Goal: Task Accomplishment & Management: Manage account settings

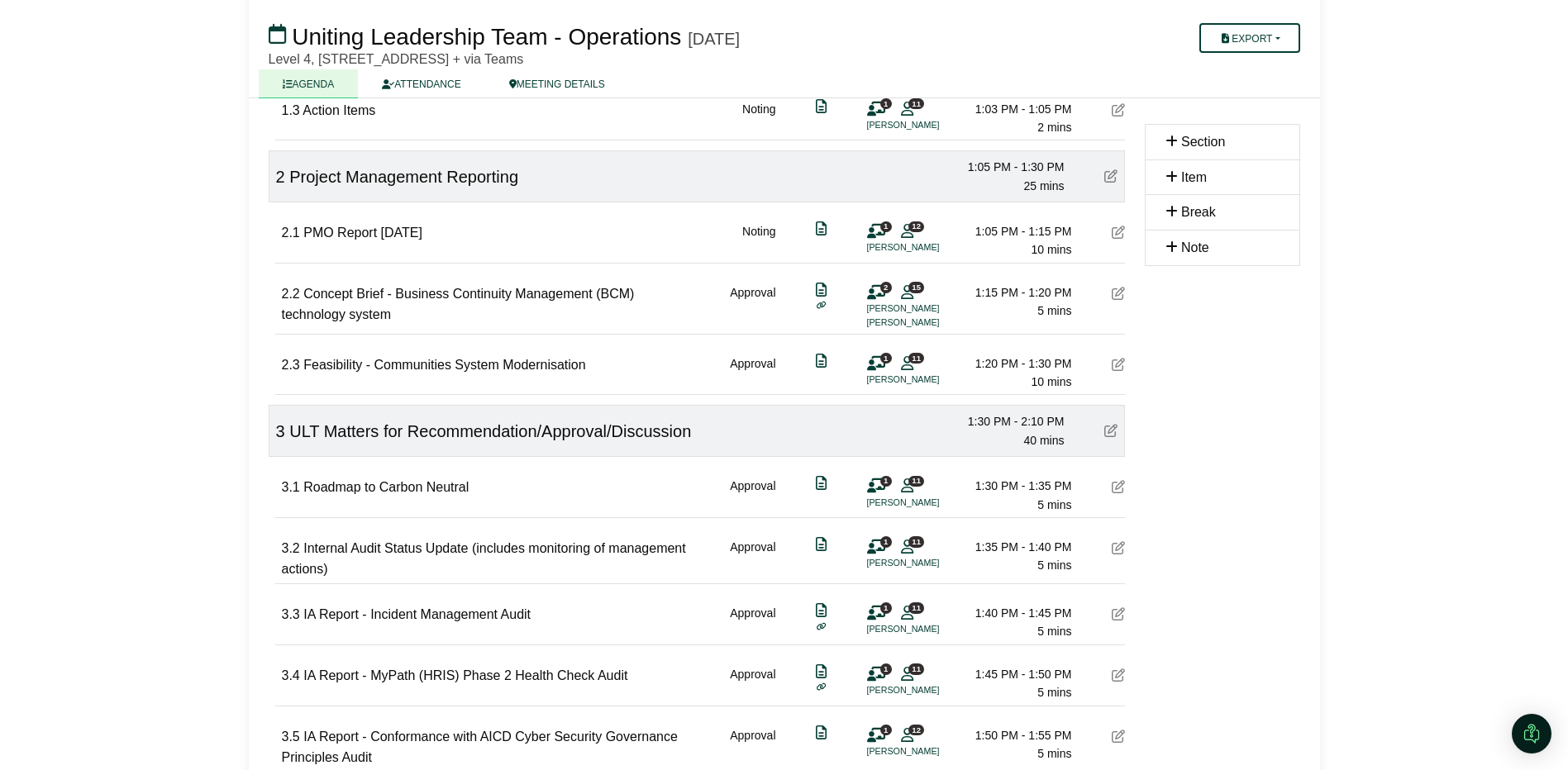
scroll to position [330, 0]
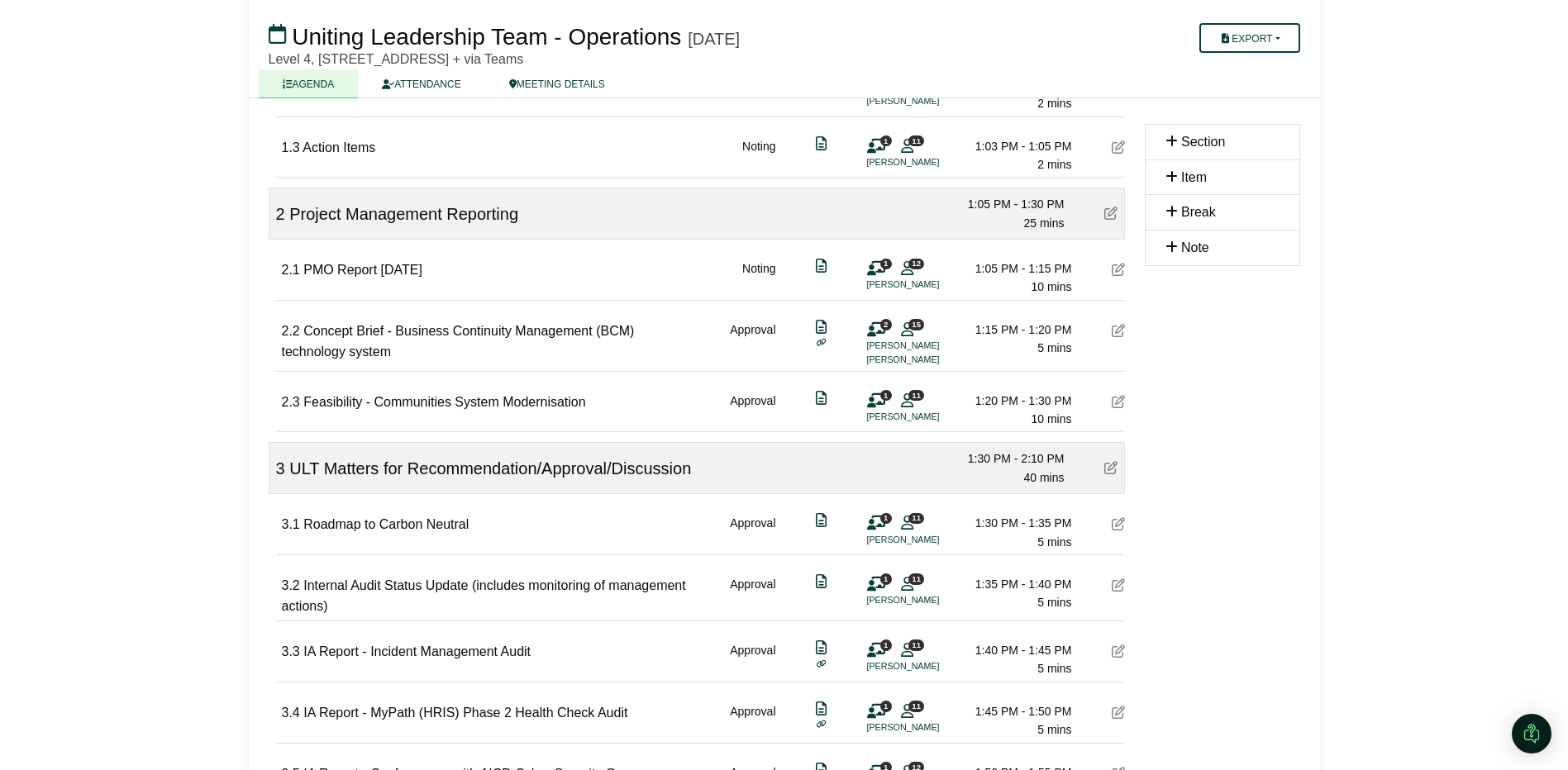
click at [1113, 398] on icon at bounding box center [1117, 401] width 13 height 13
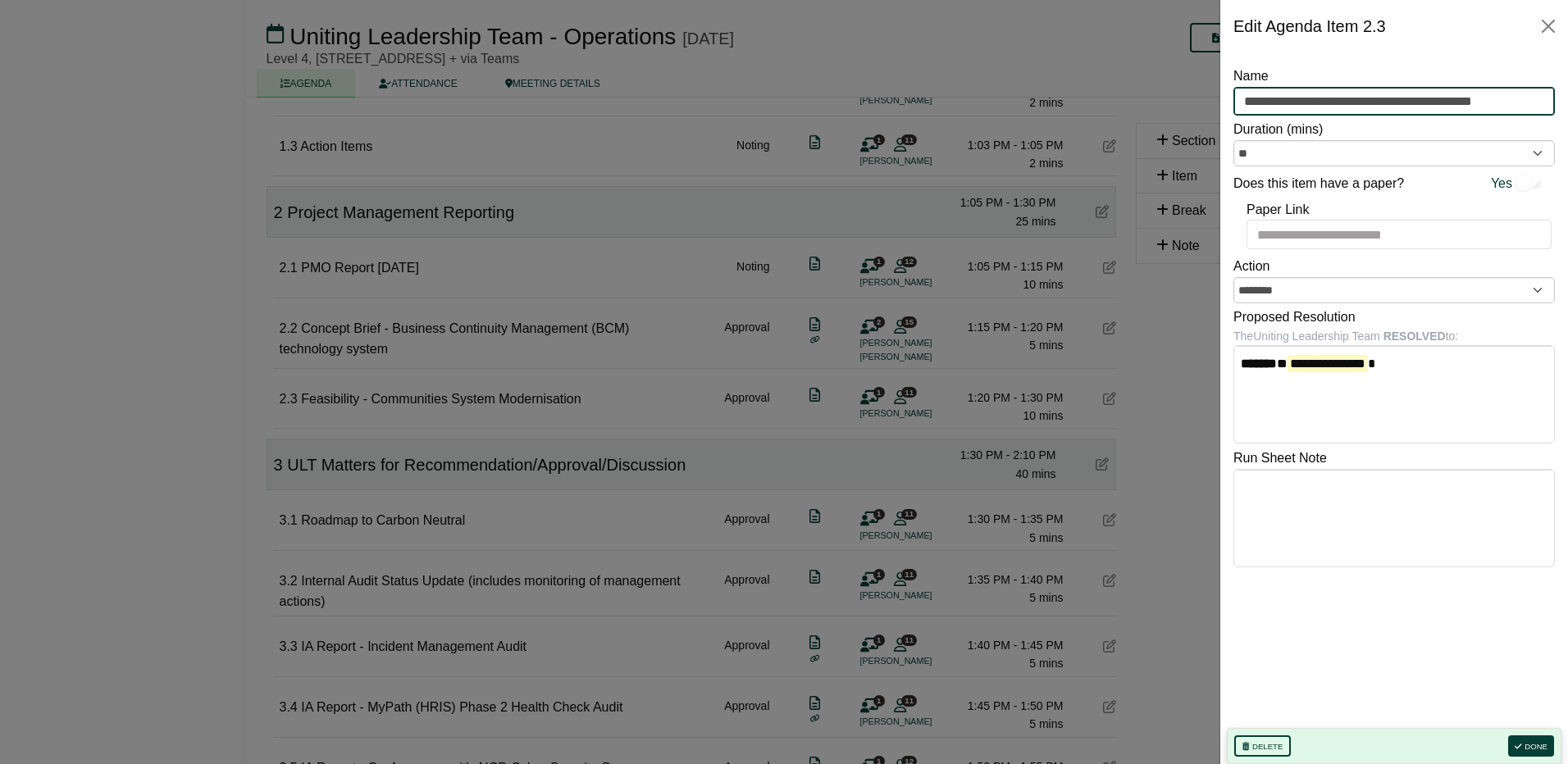
drag, startPoint x: 1529, startPoint y: 98, endPoint x: 1076, endPoint y: 101, distance: 453.0
click at [1076, 101] on body "Simone Ingersoll Sign Out Uniting NSW.ACT Uniting Leadership Team Uniting Leade…" at bounding box center [784, 54] width 1568 height 764
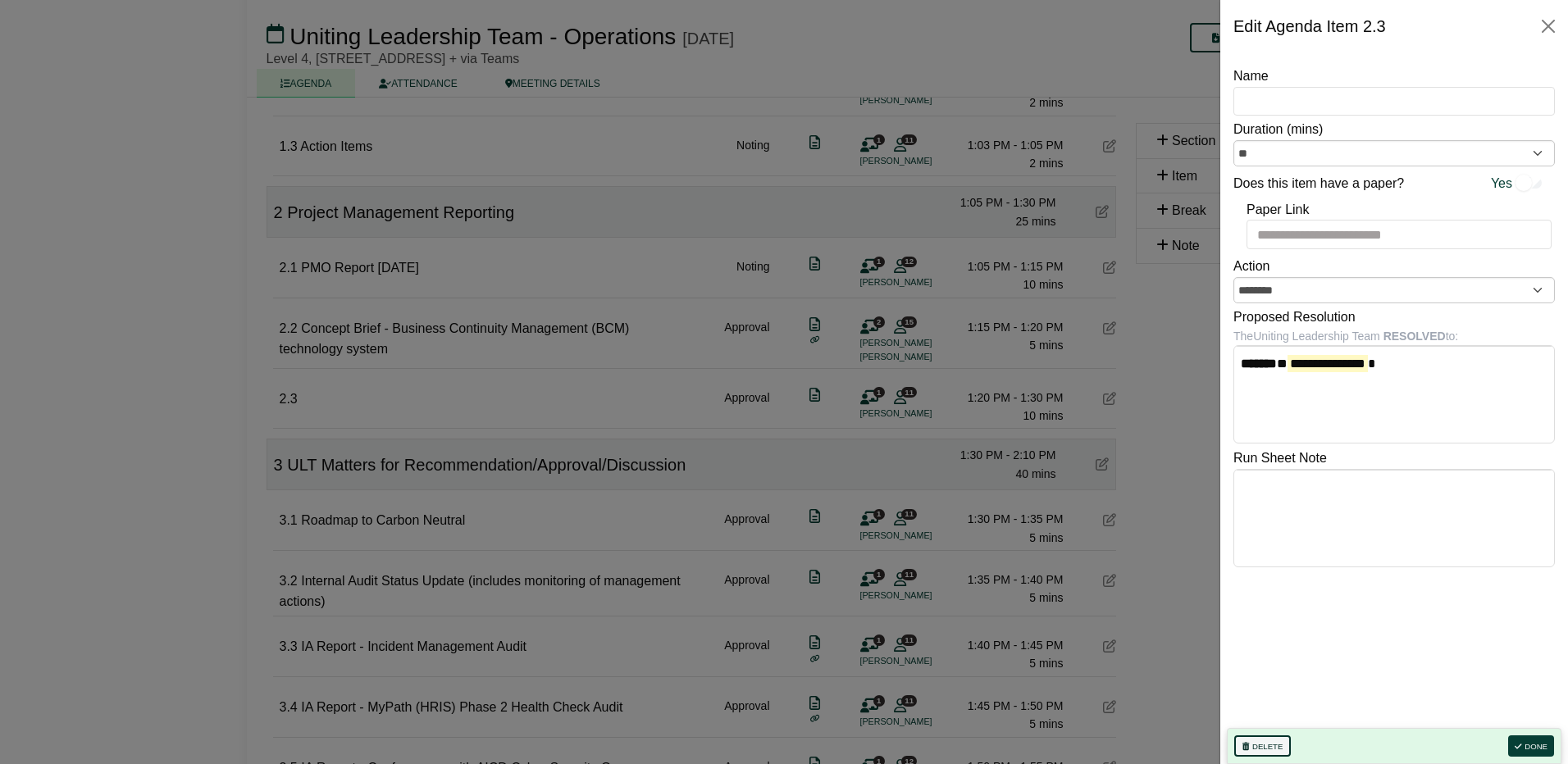
click at [1260, 735] on button "Delete" at bounding box center [1262, 746] width 56 height 22
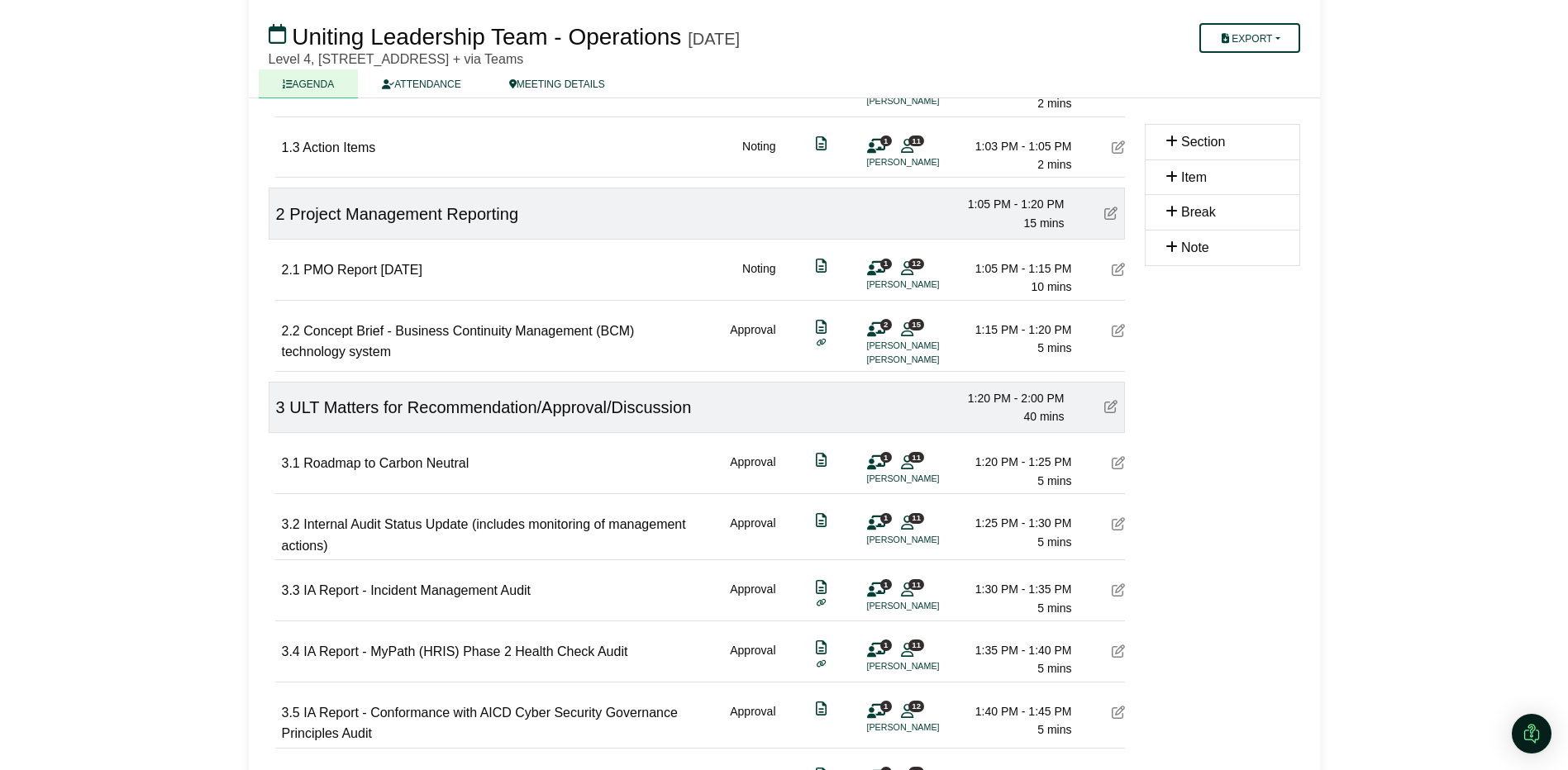
scroll to position [0, 0]
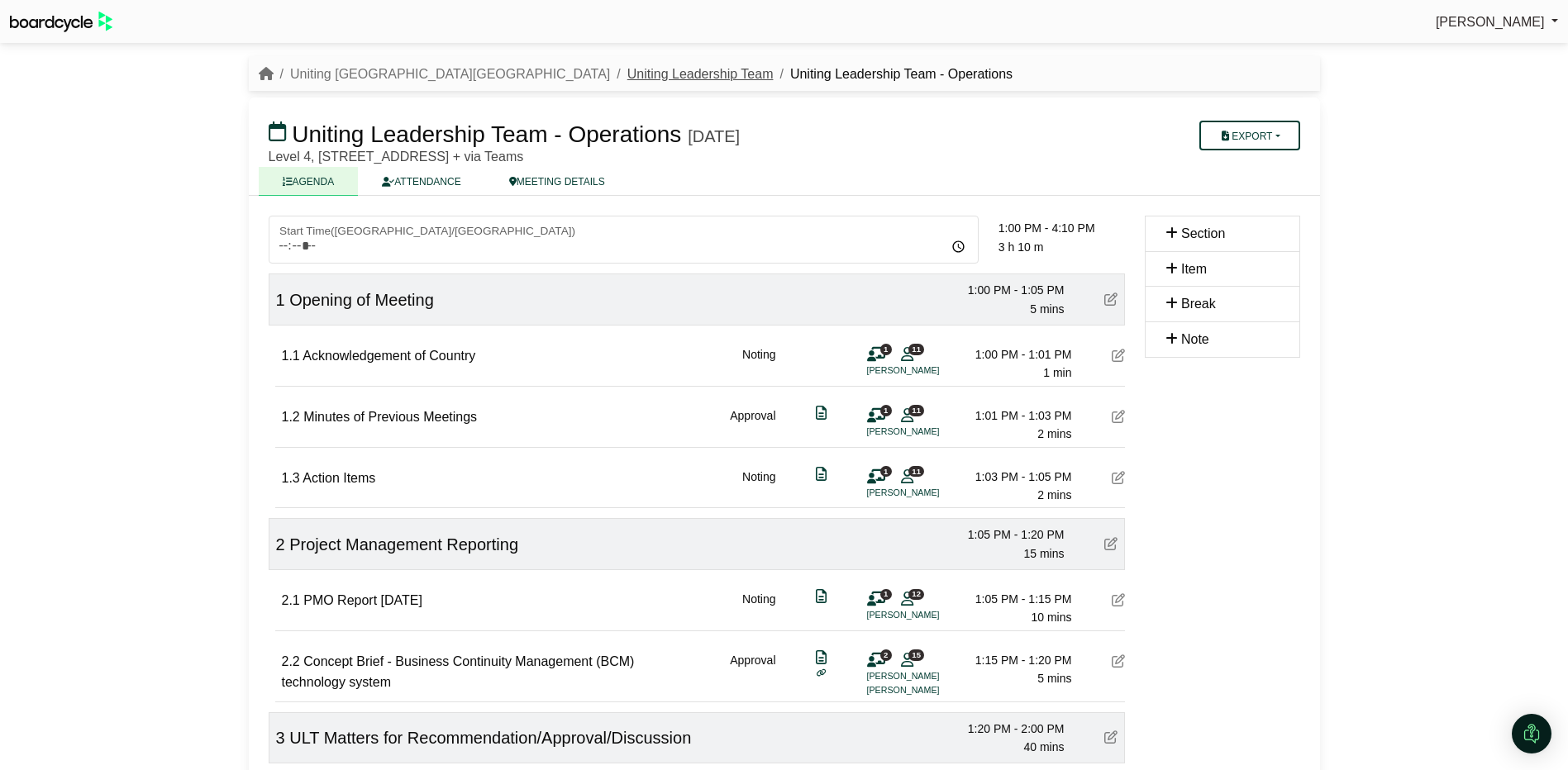
click at [627, 71] on link "Uniting Leadership Team" at bounding box center [700, 73] width 146 height 14
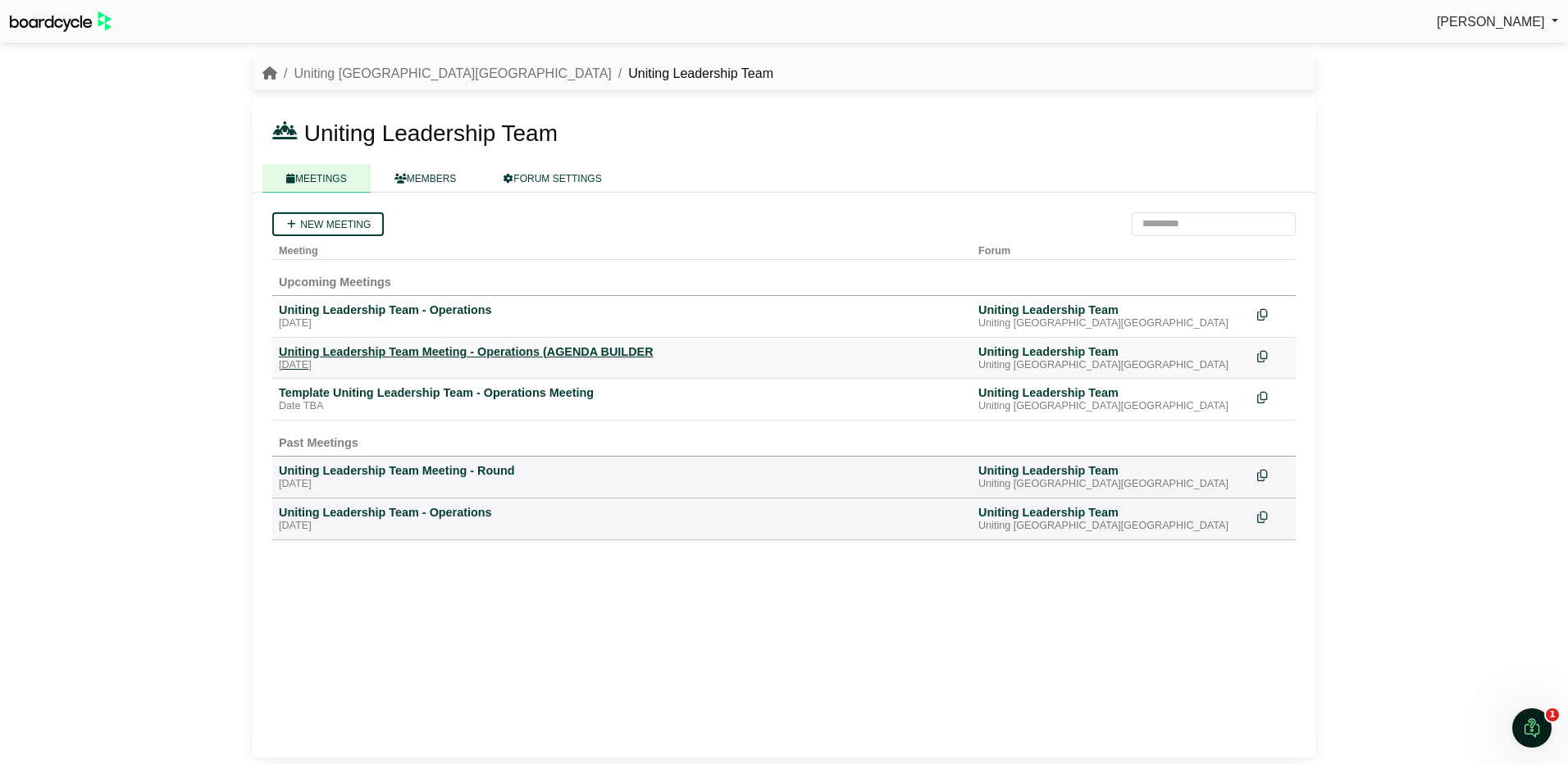
click at [364, 355] on div "Uniting Leadership Team Meeting - Operations (AGENDA BUILDER" at bounding box center [621, 351] width 686 height 15
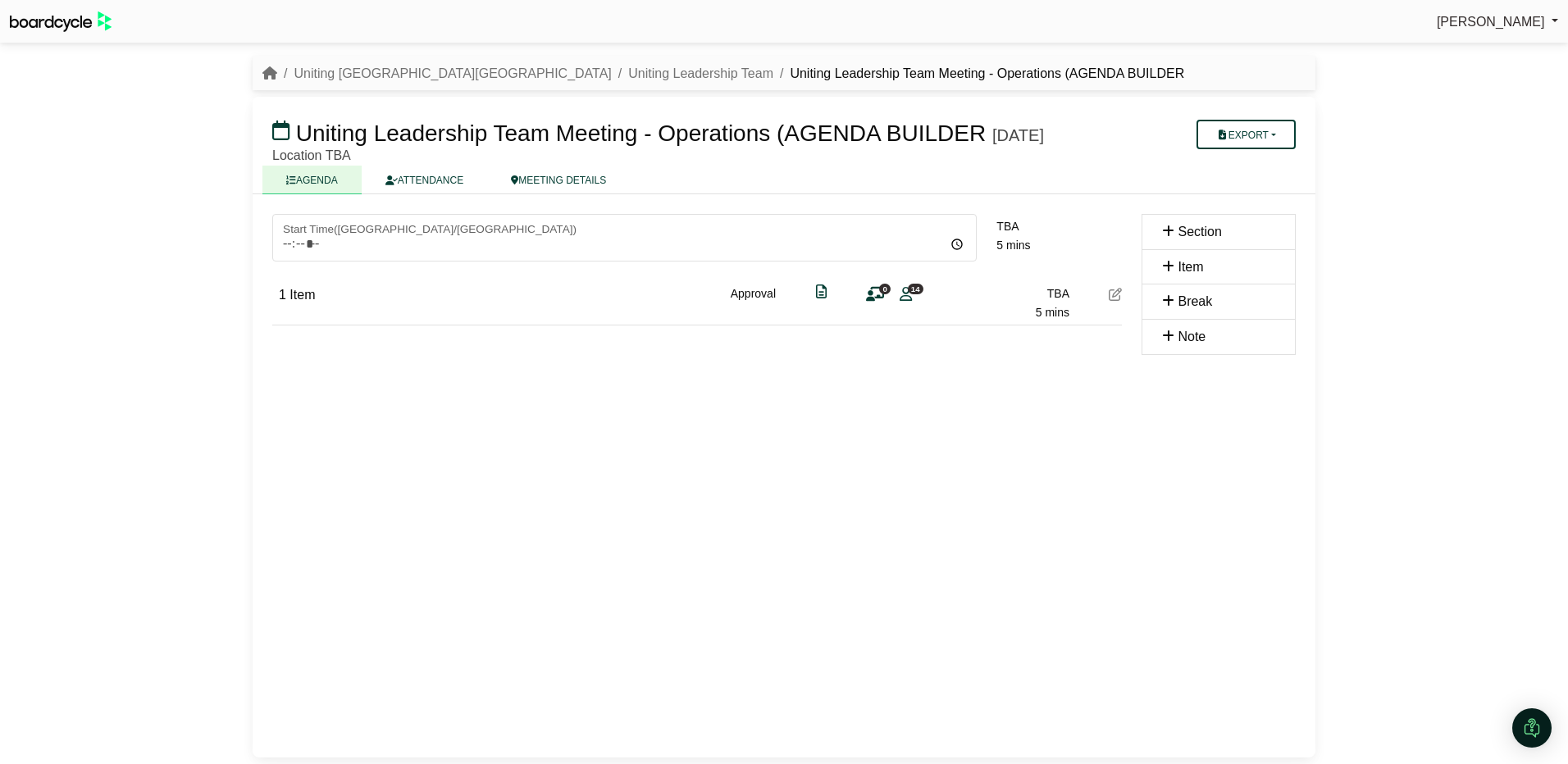
click at [1109, 301] on icon at bounding box center [1115, 293] width 13 height 13
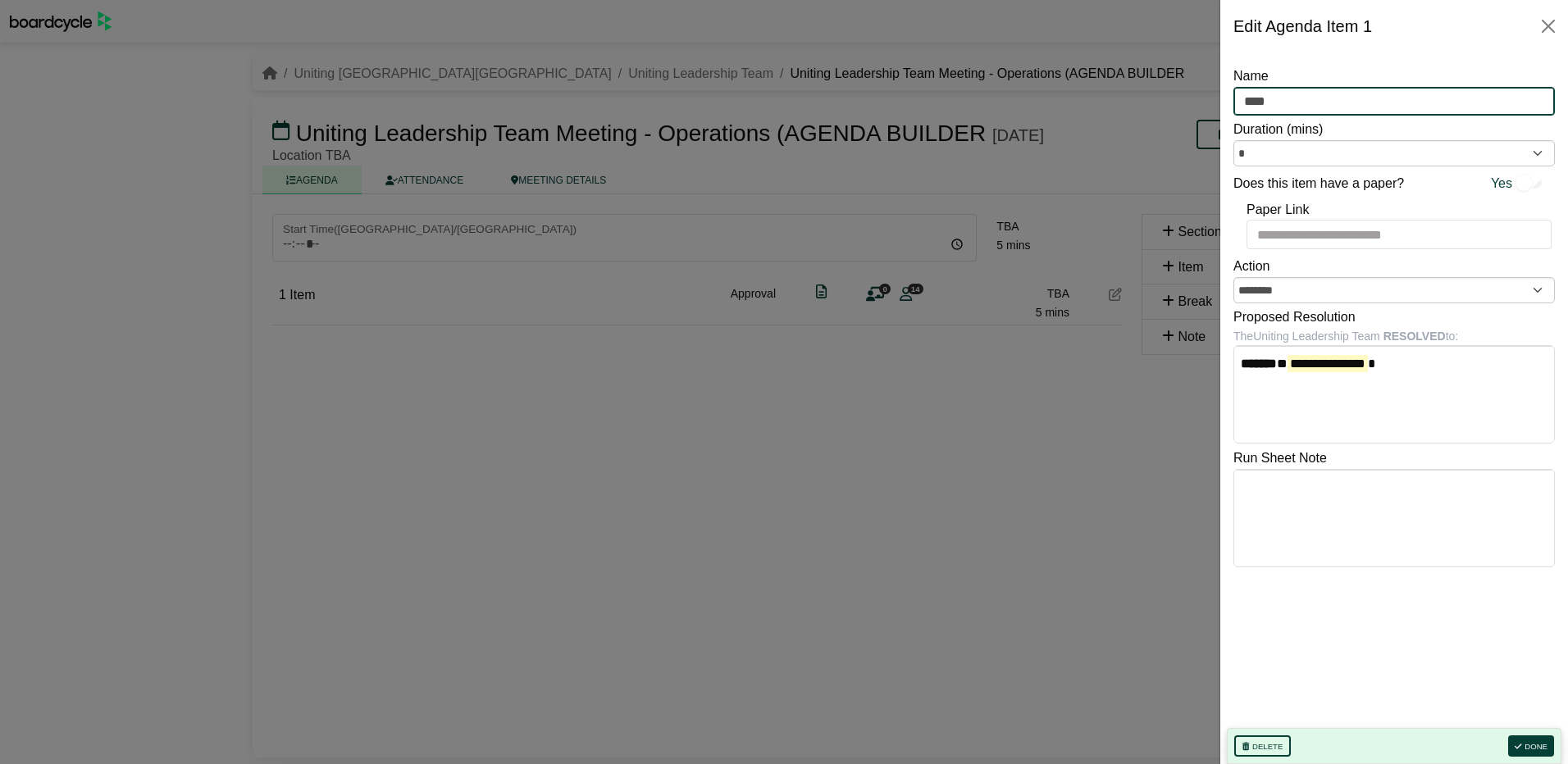
drag, startPoint x: 1301, startPoint y: 104, endPoint x: 1162, endPoint y: 99, distance: 139.1
click at [1162, 99] on body "Simone Ingersoll Sign Out Uniting NSW.ACT Uniting Leadership Team Uniting Leade…" at bounding box center [784, 382] width 1568 height 764
paste input "**********"
type input "**********"
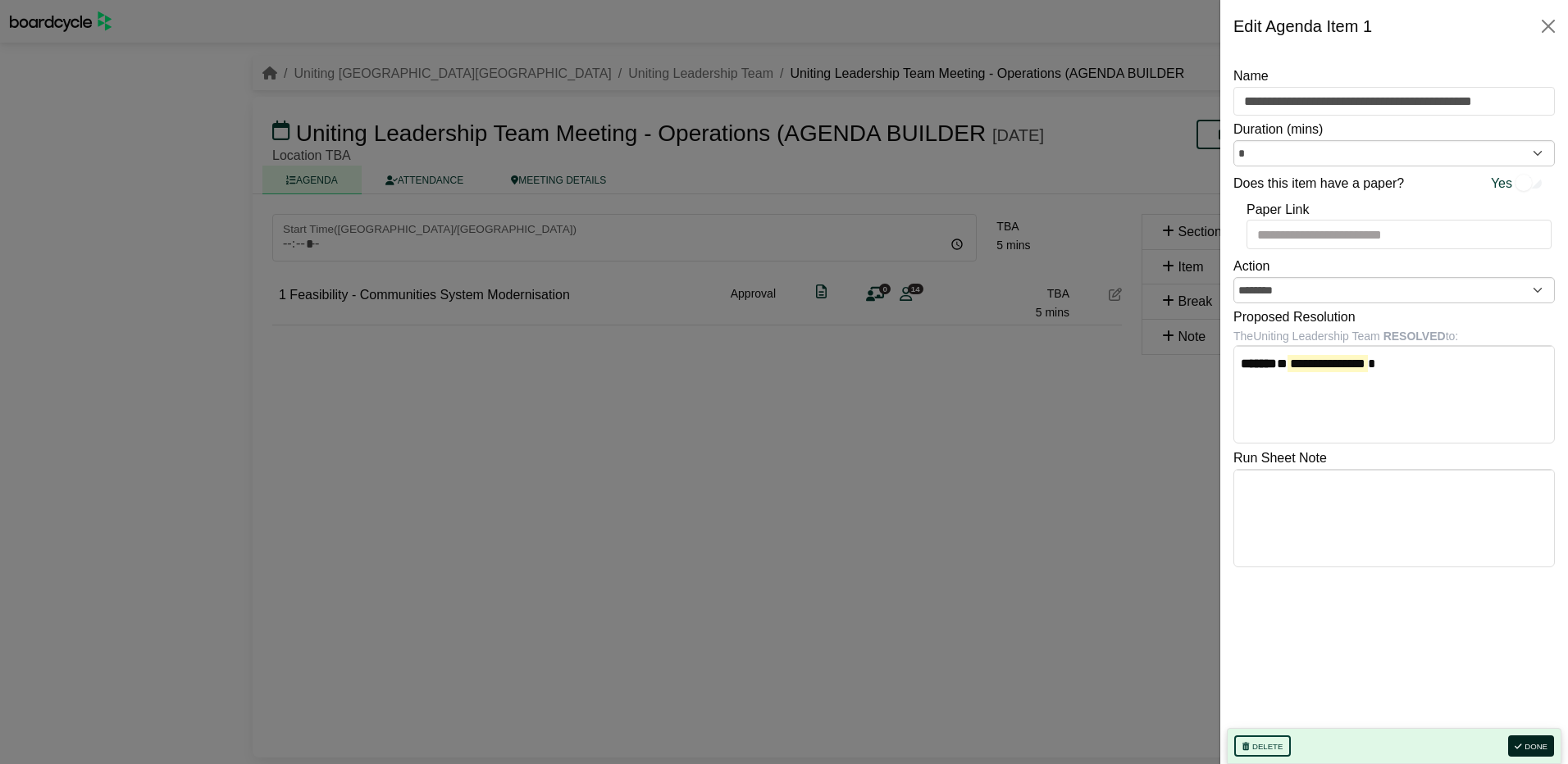
click at [1525, 742] on button "Done" at bounding box center [1531, 746] width 46 height 22
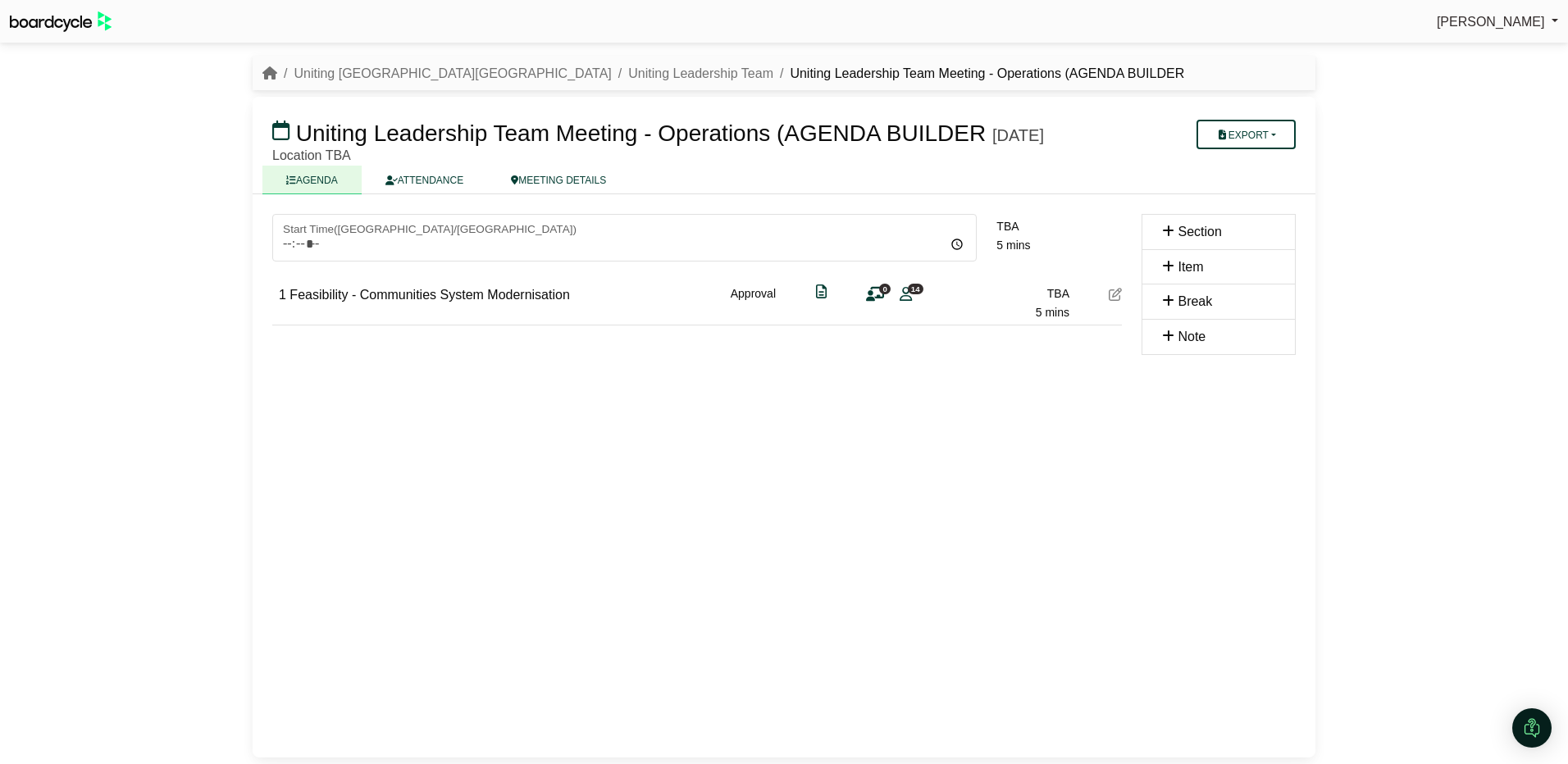
click at [879, 295] on icon at bounding box center [875, 294] width 18 height 1
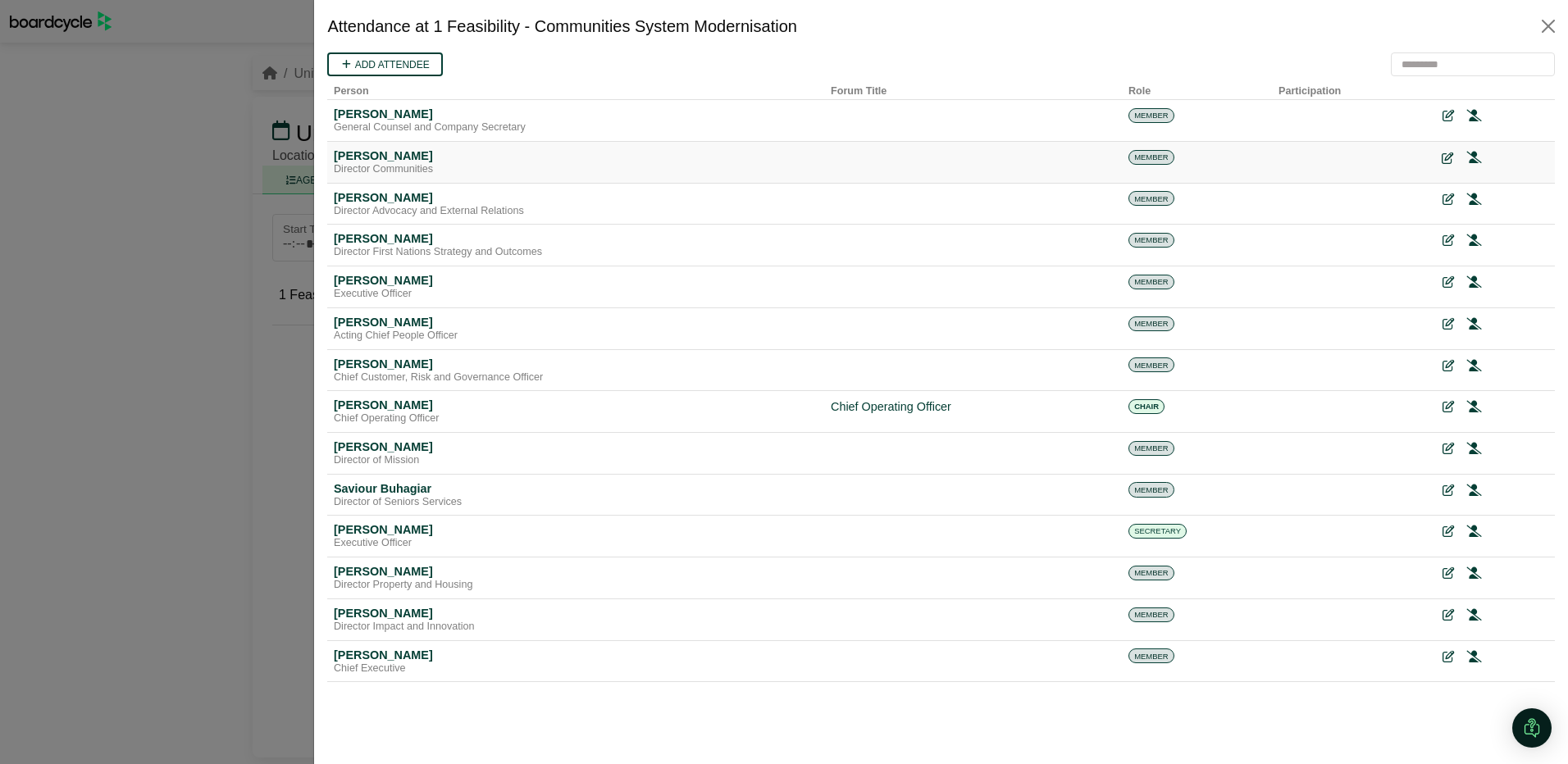
click at [1451, 153] on icon at bounding box center [1448, 159] width 12 height 12
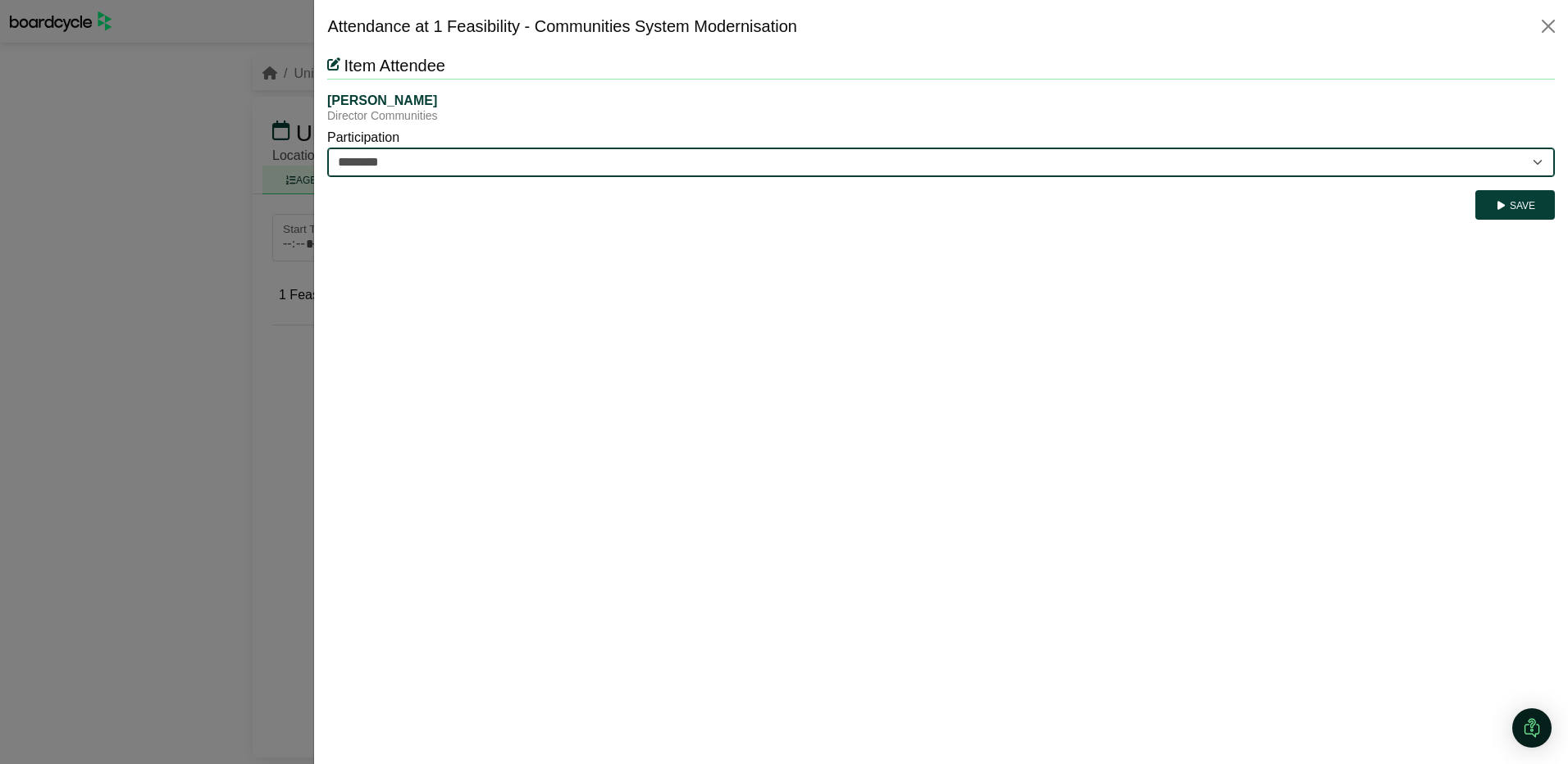
click at [558, 165] on select "********* ********" at bounding box center [941, 162] width 1227 height 30
select select "*********"
click at [327, 148] on select "********* ********" at bounding box center [941, 162] width 1227 height 30
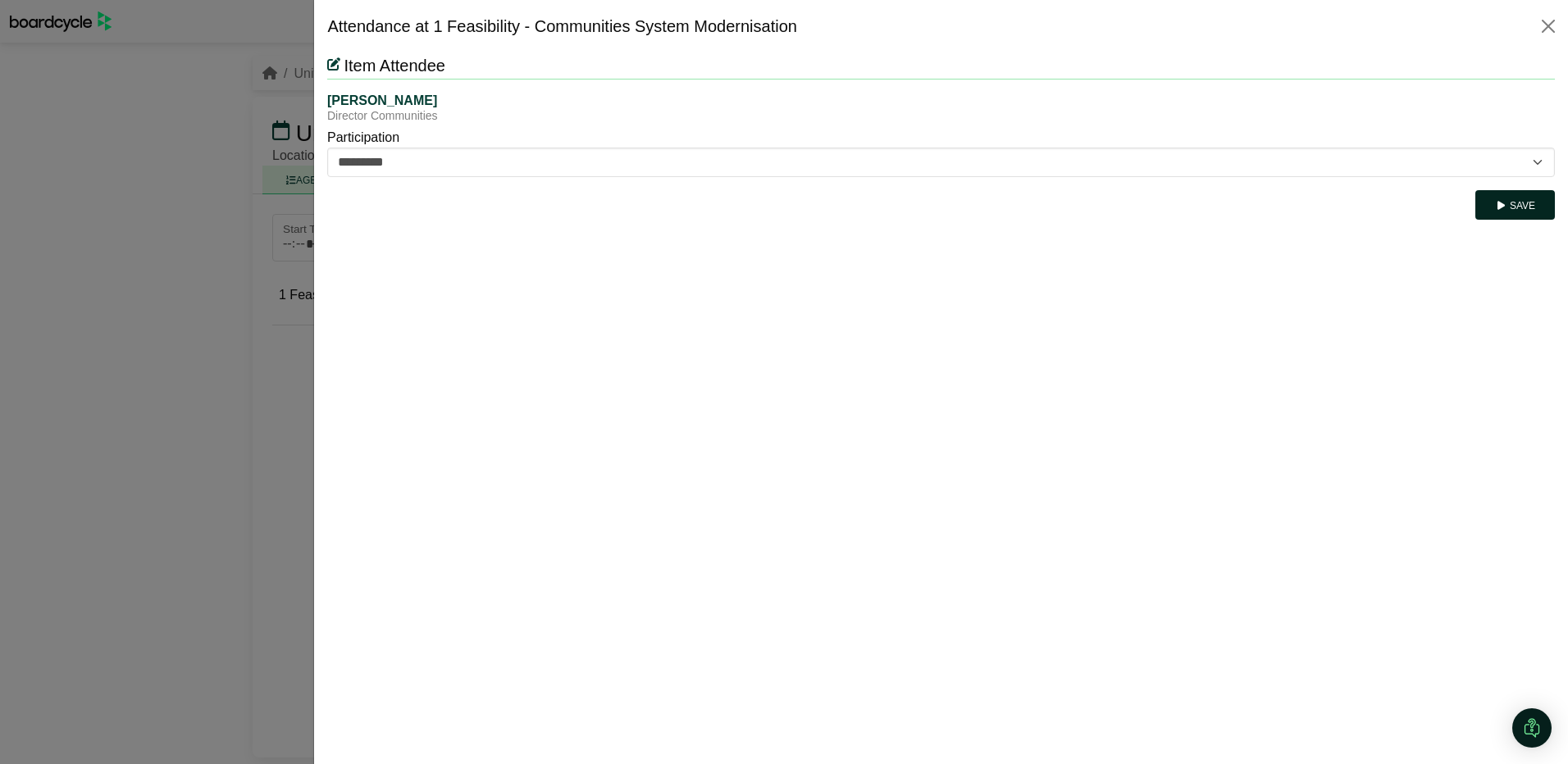
click at [1506, 203] on icon "submit" at bounding box center [1501, 206] width 12 height 10
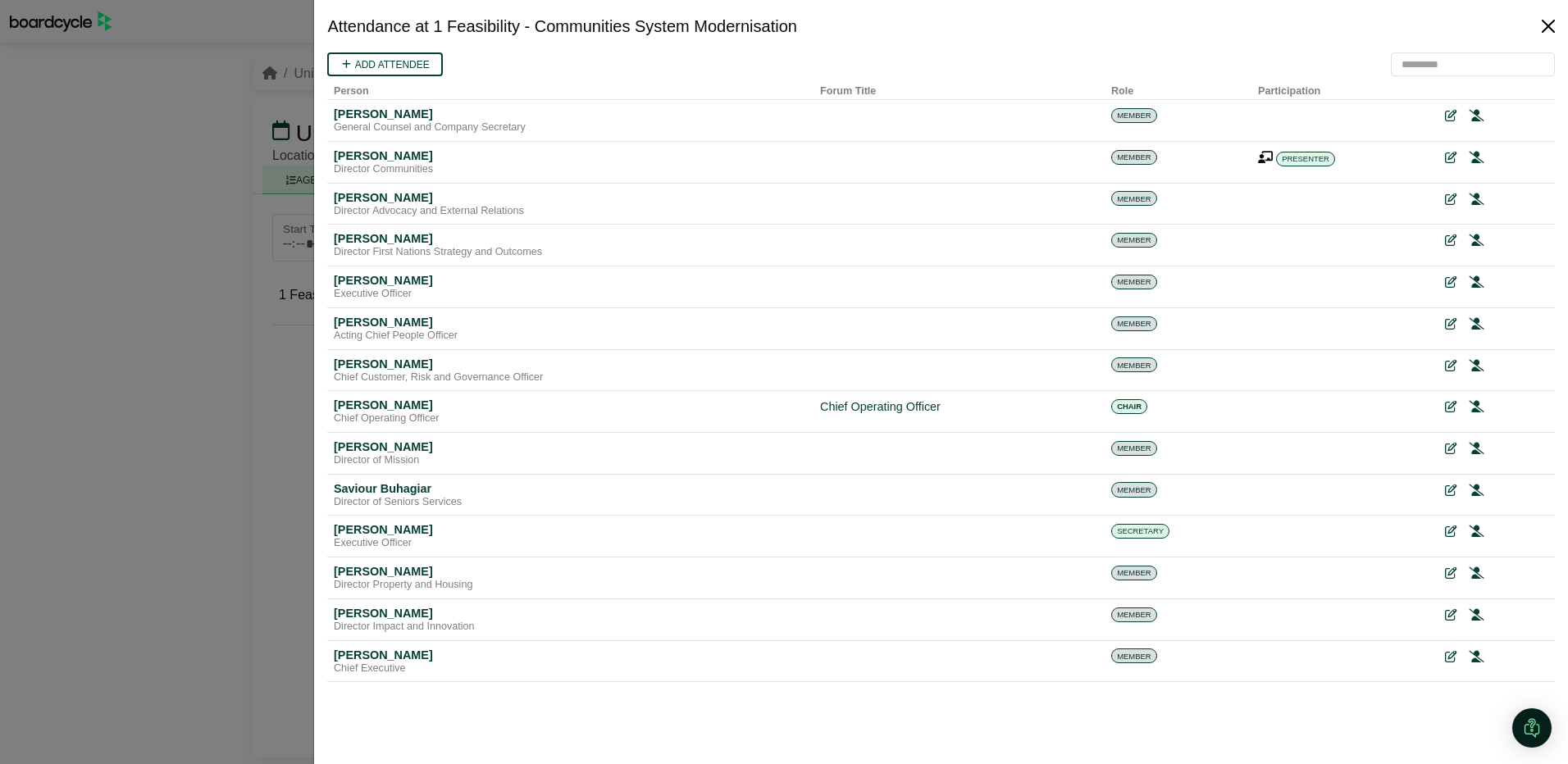
click at [1541, 17] on button "Close" at bounding box center [1548, 26] width 27 height 27
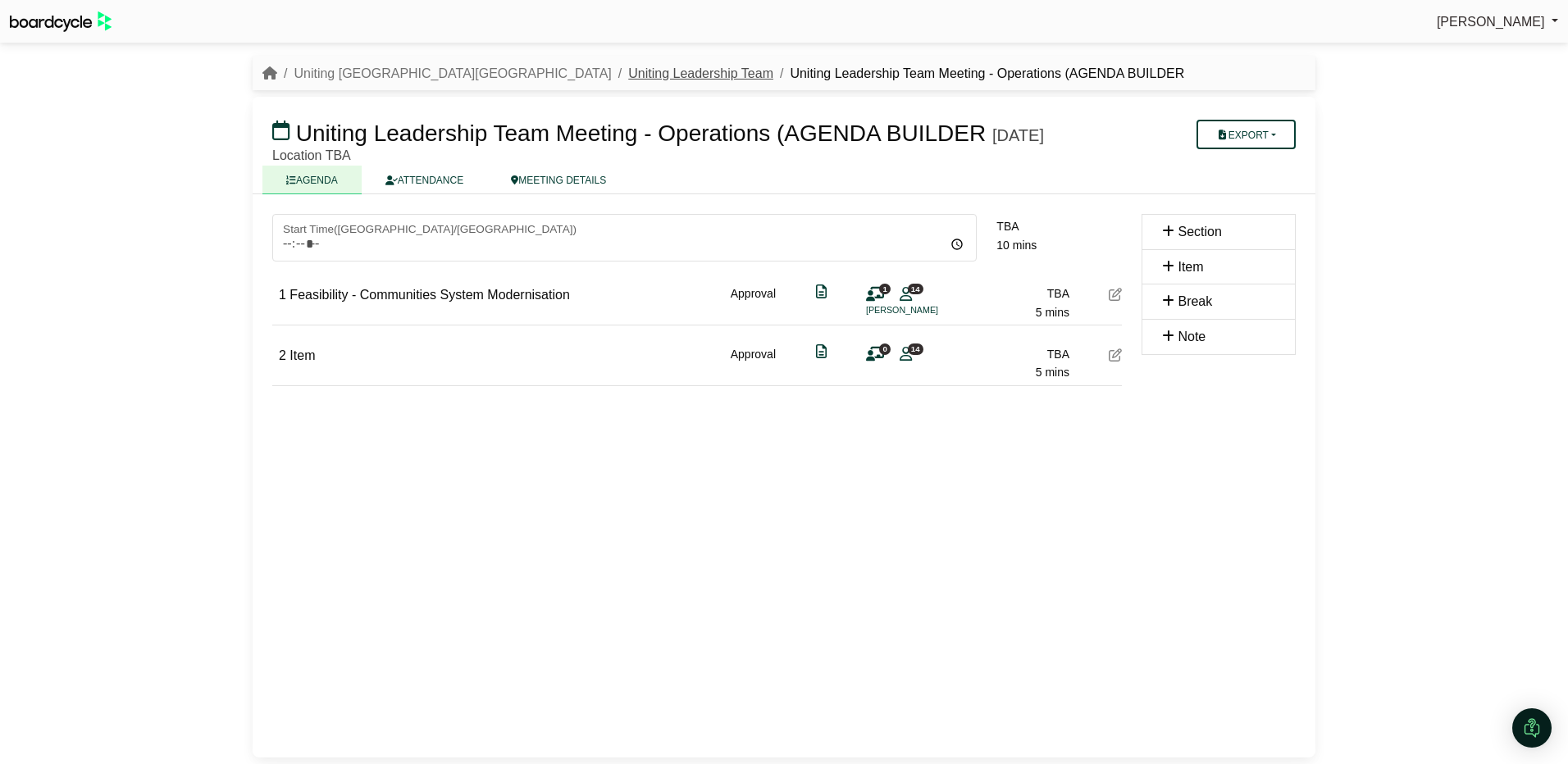
click at [628, 68] on link "Uniting Leadership Team" at bounding box center [700, 73] width 145 height 14
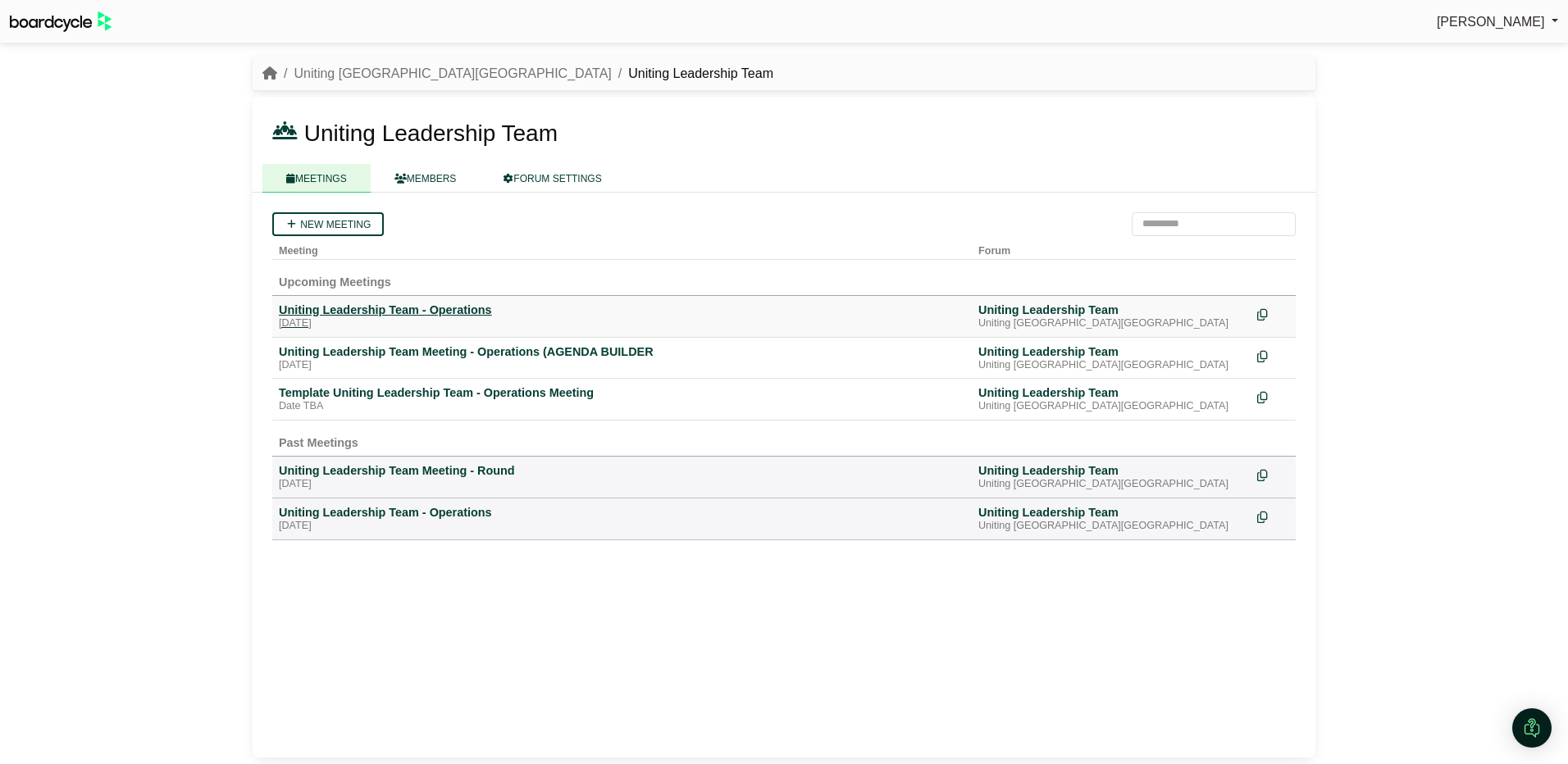
click at [347, 316] on div "Uniting Leadership Team - Operations" at bounding box center [621, 309] width 686 height 15
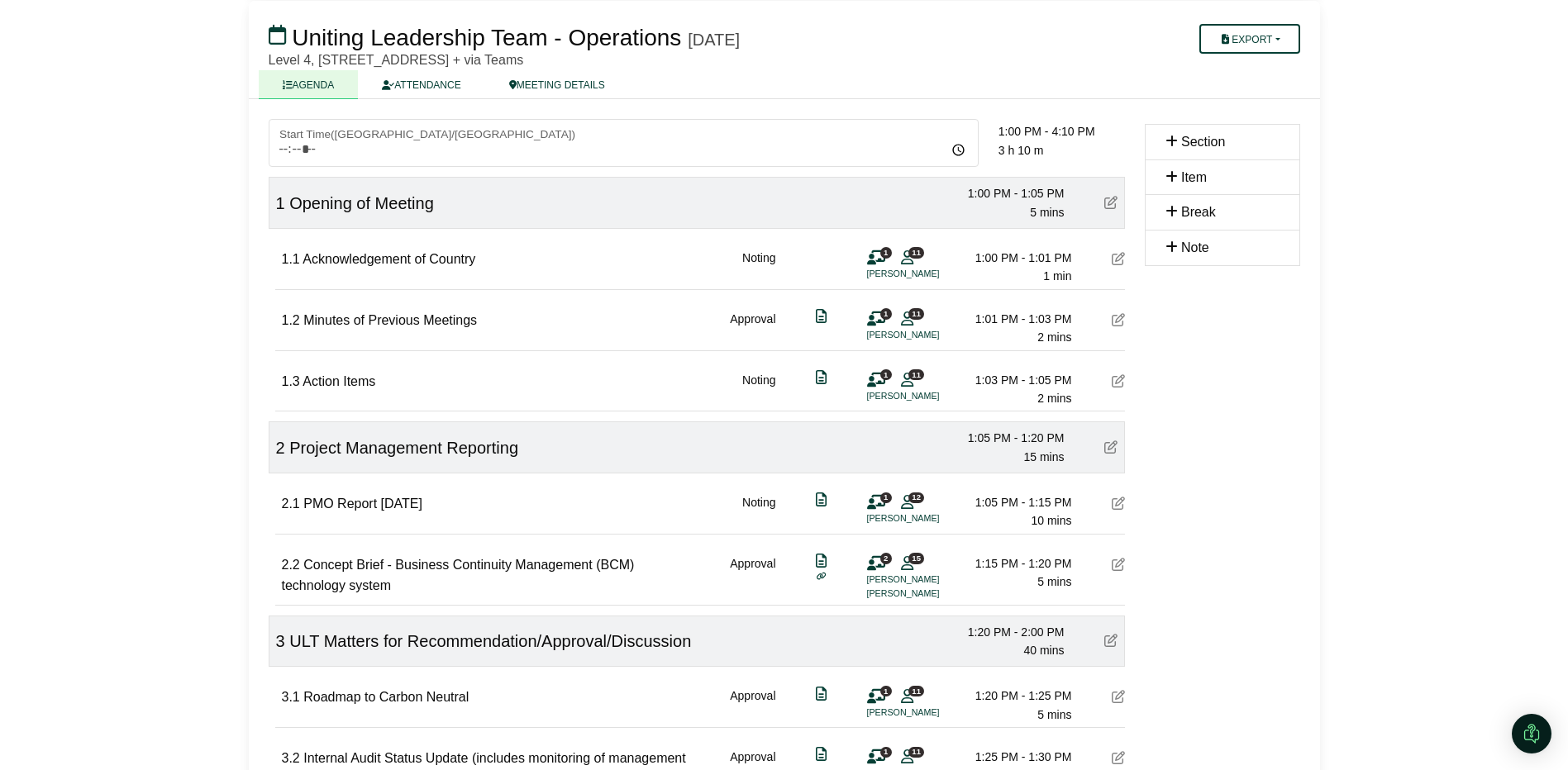
scroll to position [82, 0]
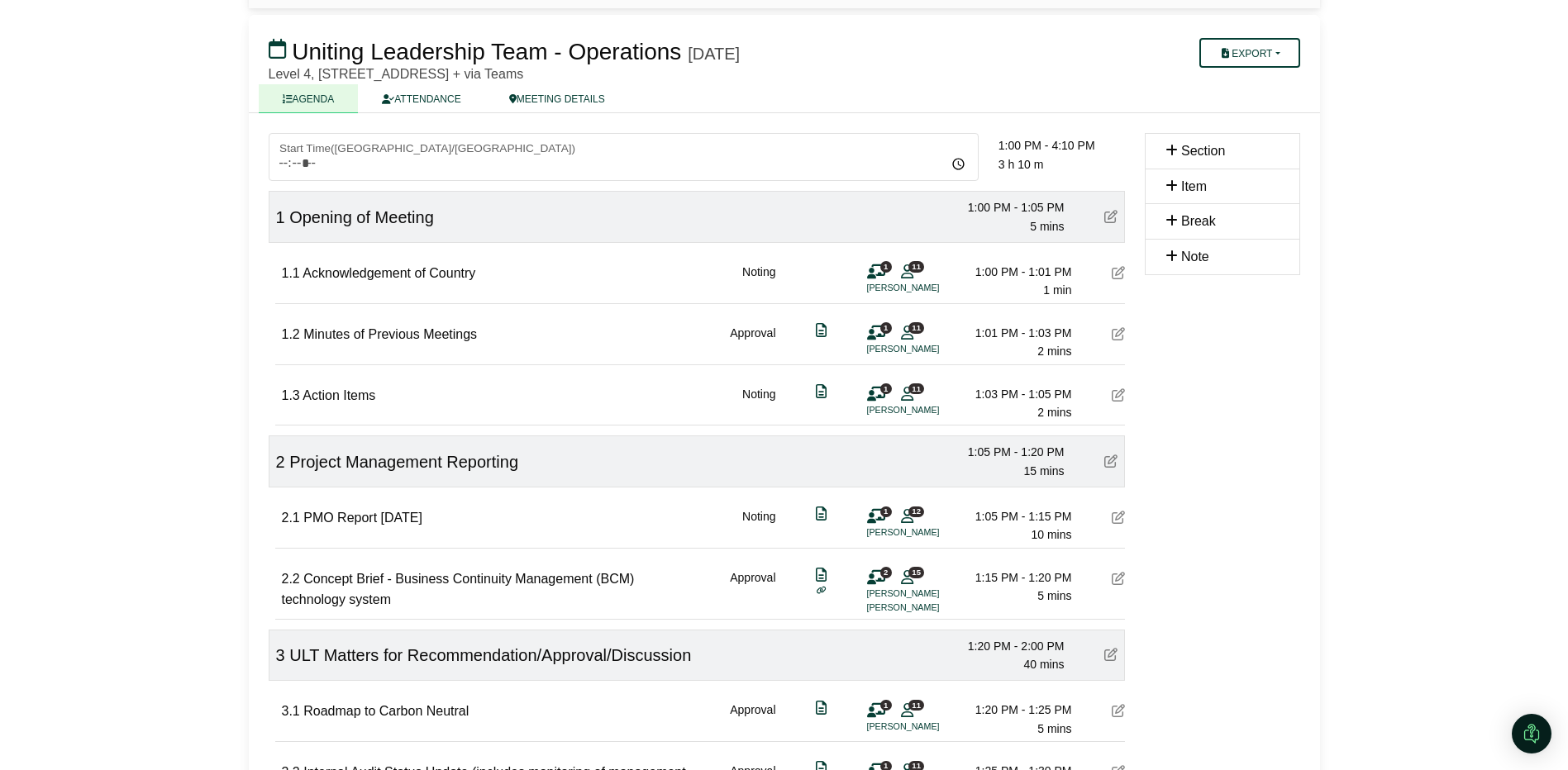
click at [1116, 578] on icon at bounding box center [1117, 578] width 13 height 13
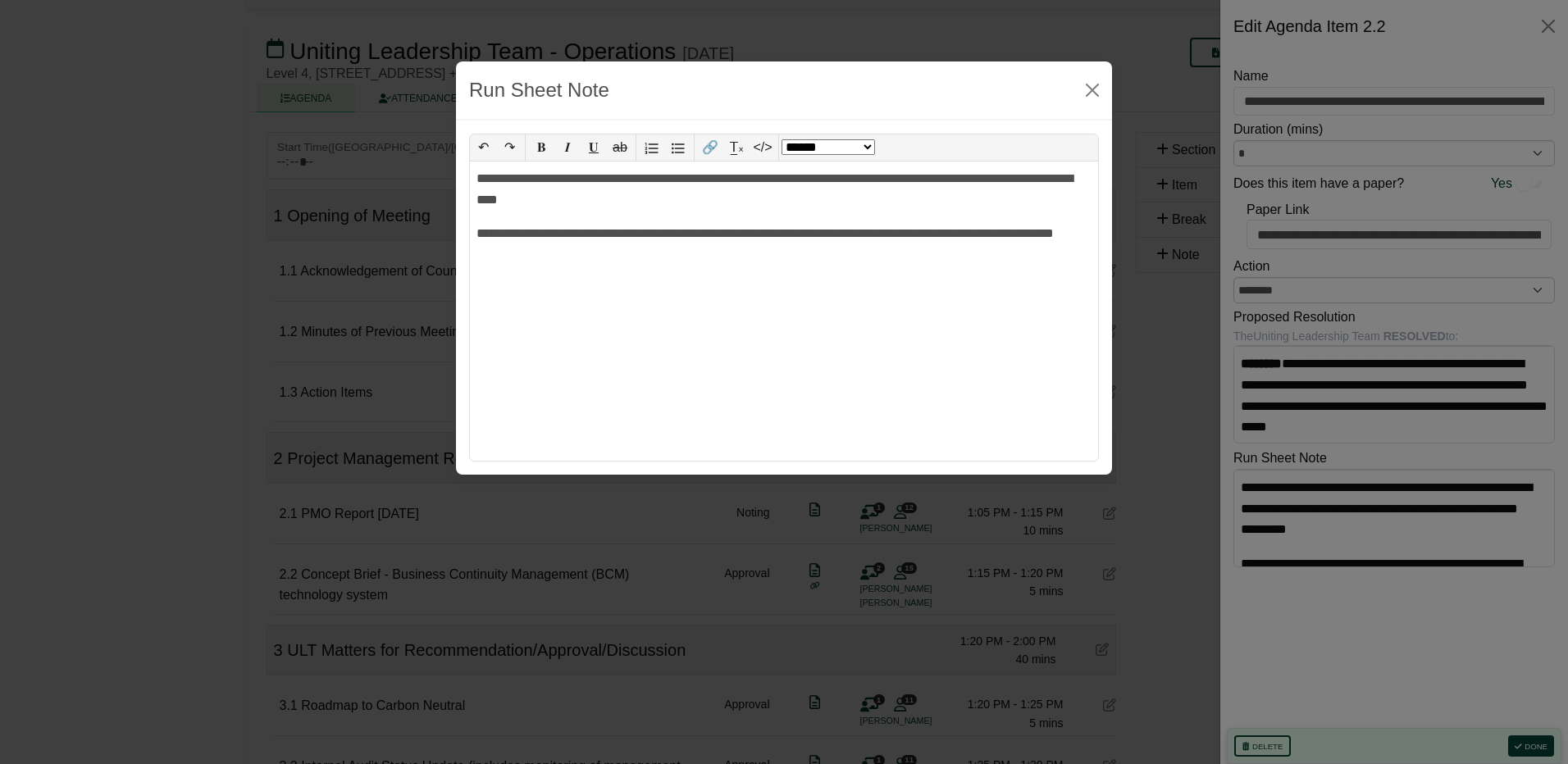
click at [1358, 517] on body "Simone Ingersoll Sign Out Uniting NSW.ACT Uniting Leadership Team Uniting Leade…" at bounding box center [784, 300] width 1568 height 764
click at [1090, 91] on button "Close" at bounding box center [1092, 90] width 27 height 27
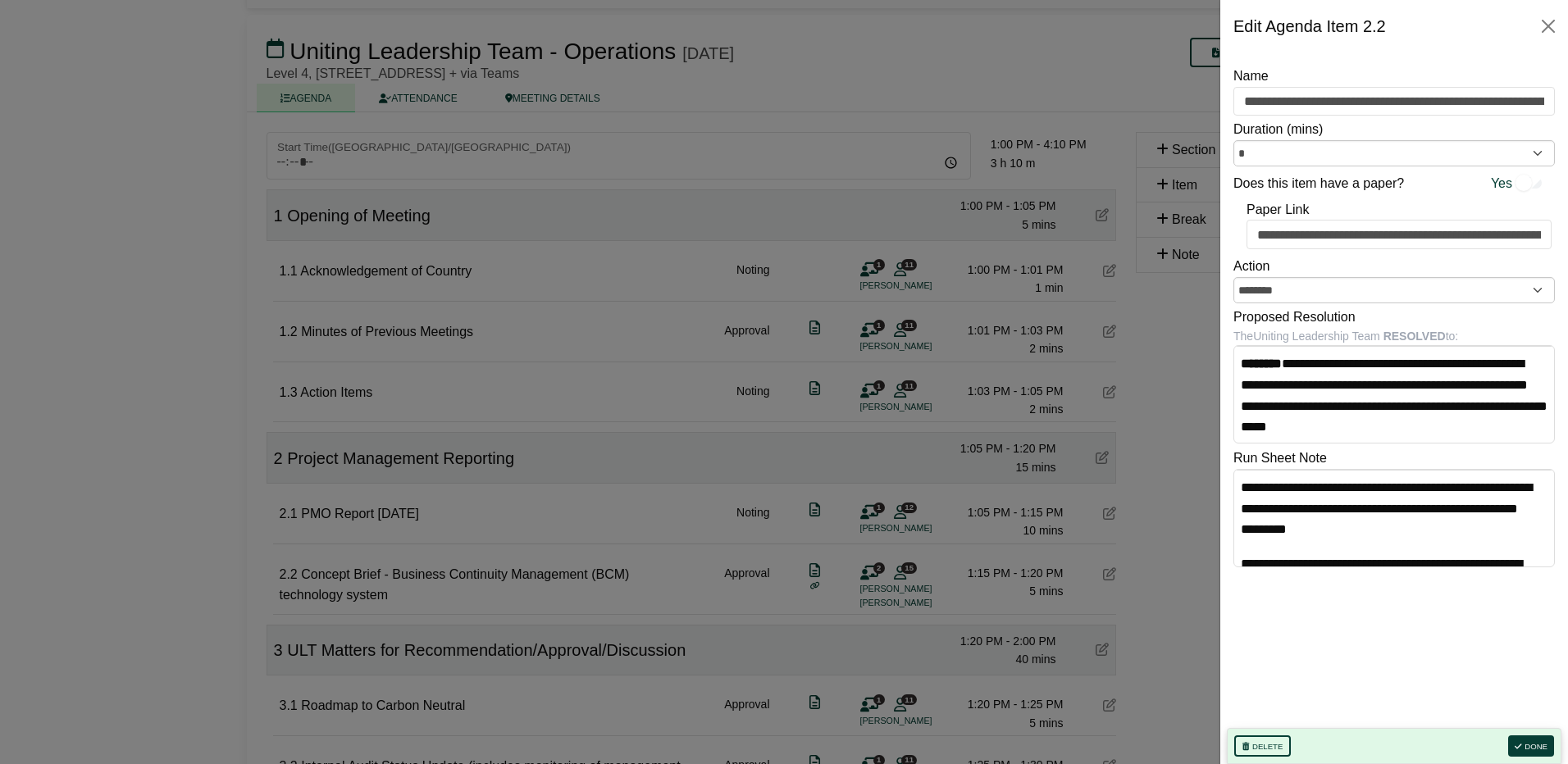
click at [701, 575] on div at bounding box center [784, 382] width 1568 height 764
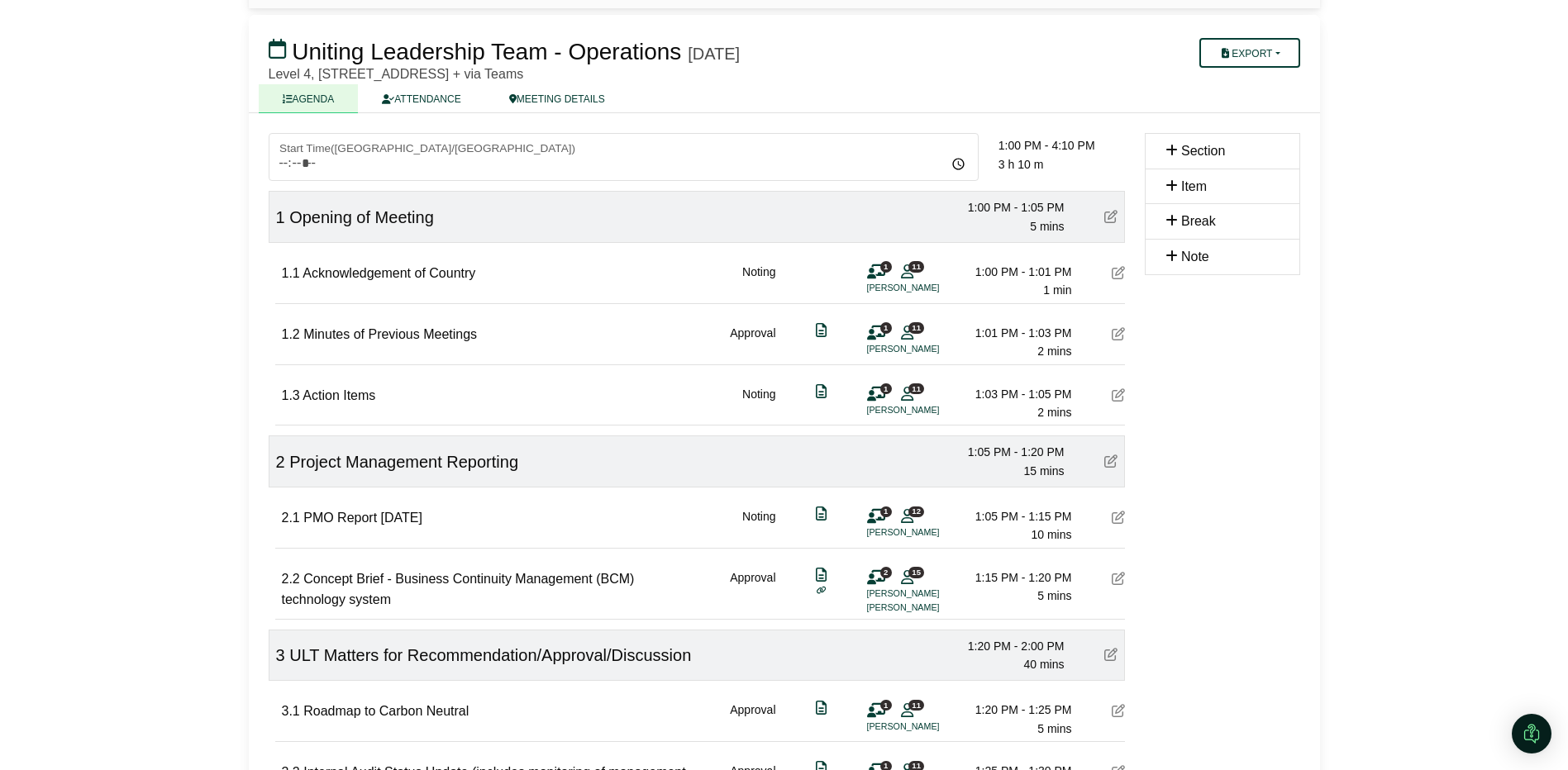
click at [344, 717] on span "Roadmap to Carbon Neutral" at bounding box center [386, 710] width 166 height 14
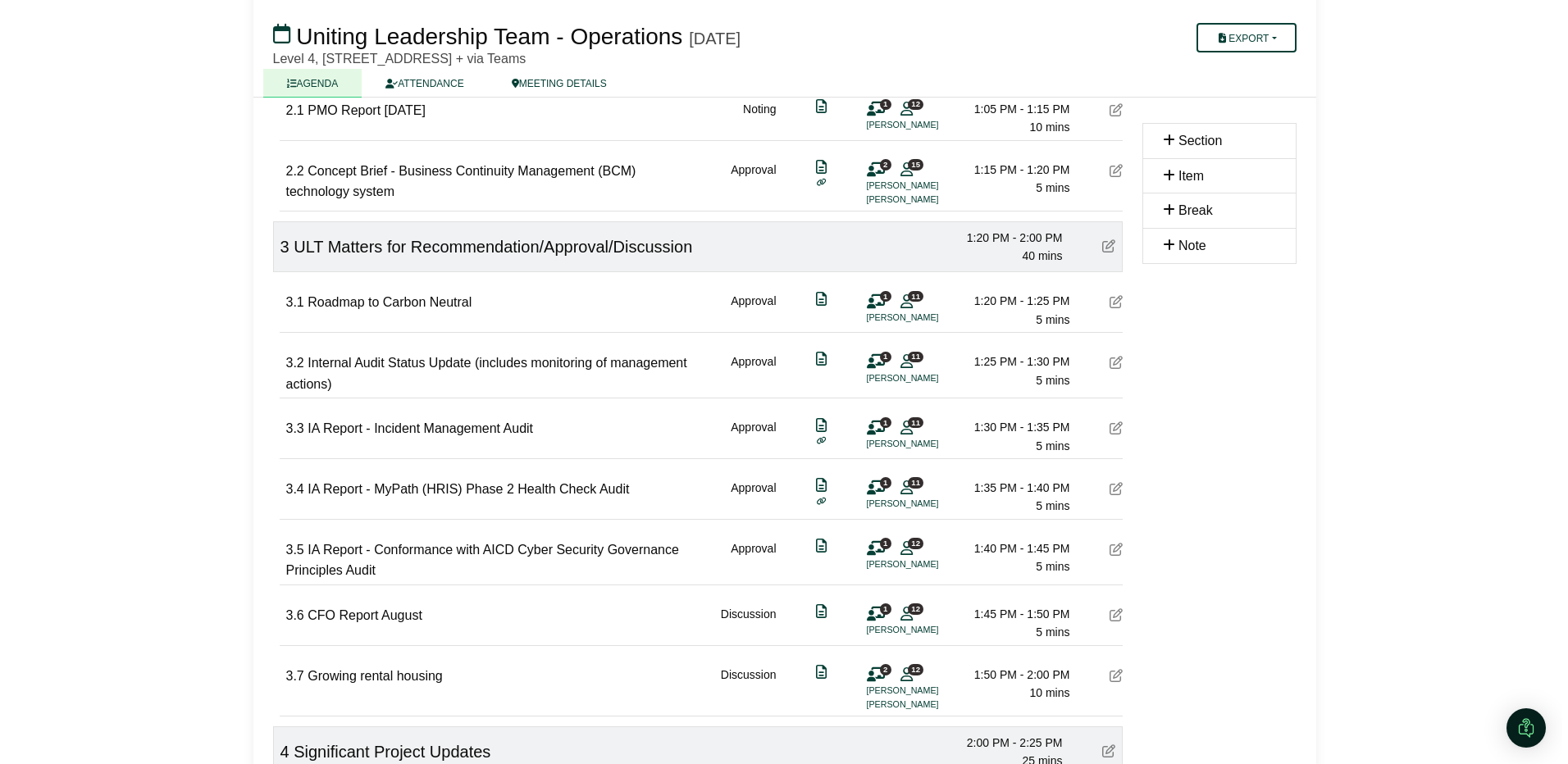
scroll to position [492, 0]
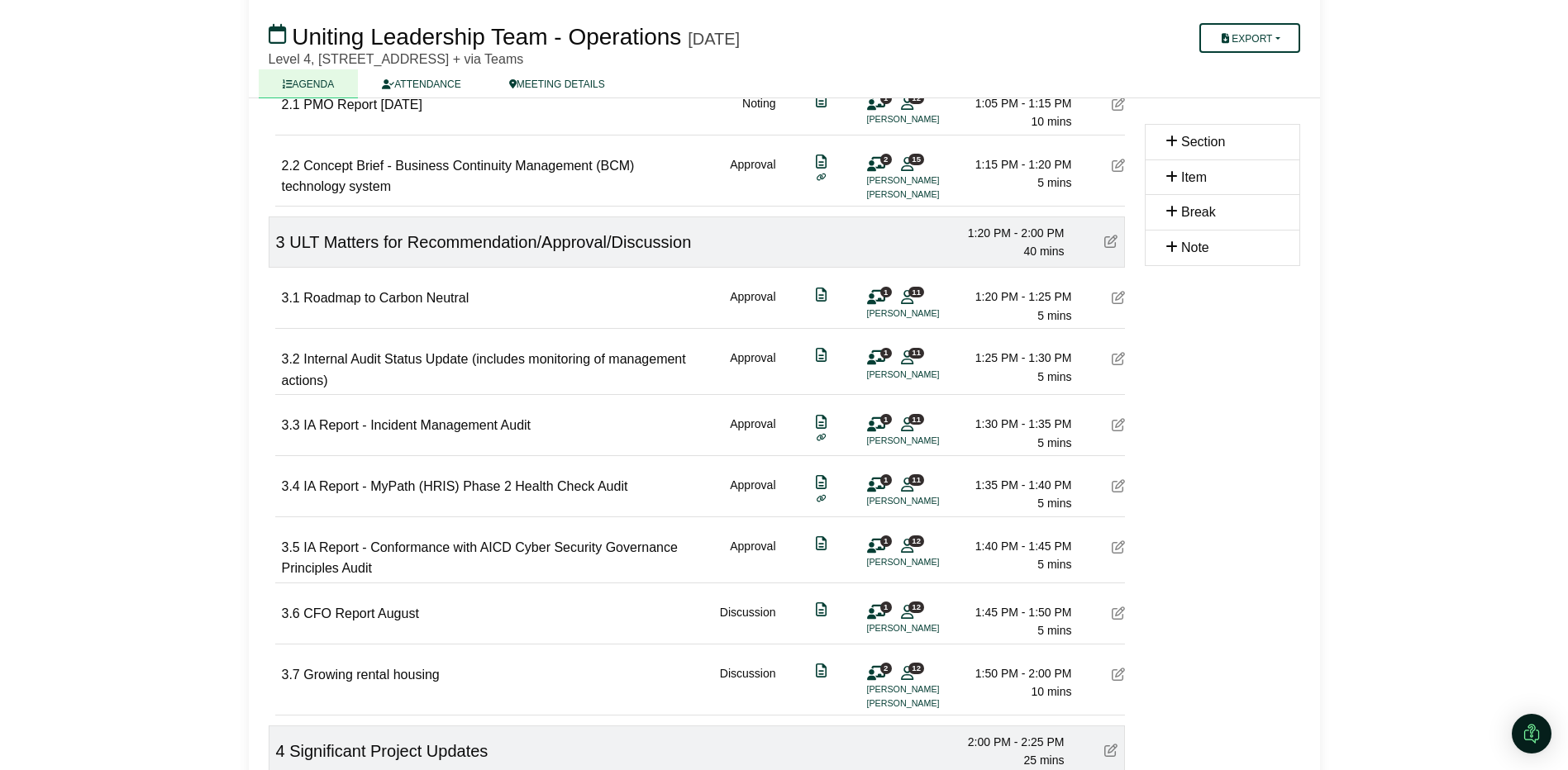
click at [1115, 353] on icon at bounding box center [1117, 358] width 13 height 13
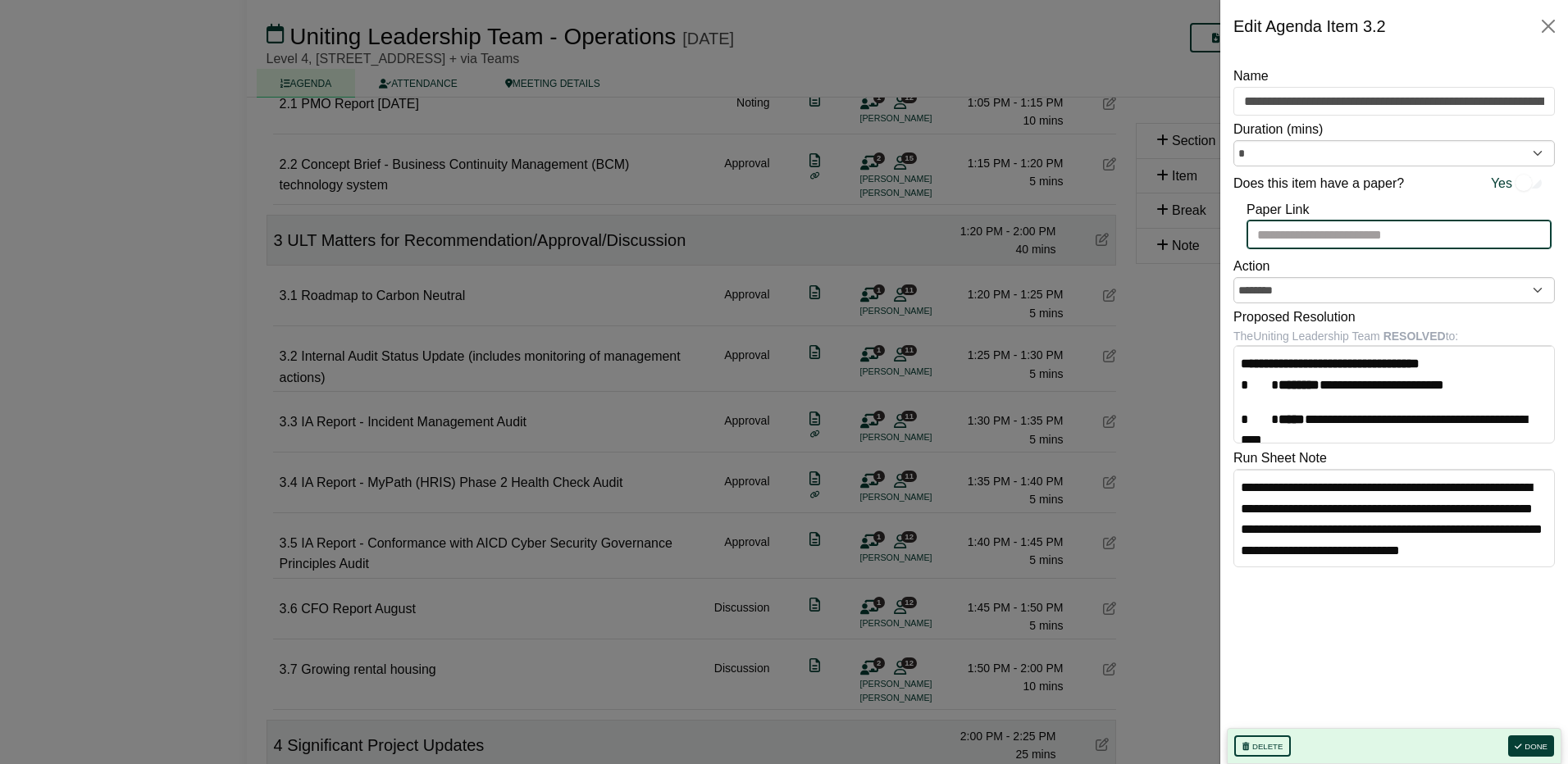
click at [1316, 234] on input "Paper Link" at bounding box center [1400, 234] width 305 height 30
paste input "**********"
type input "**********"
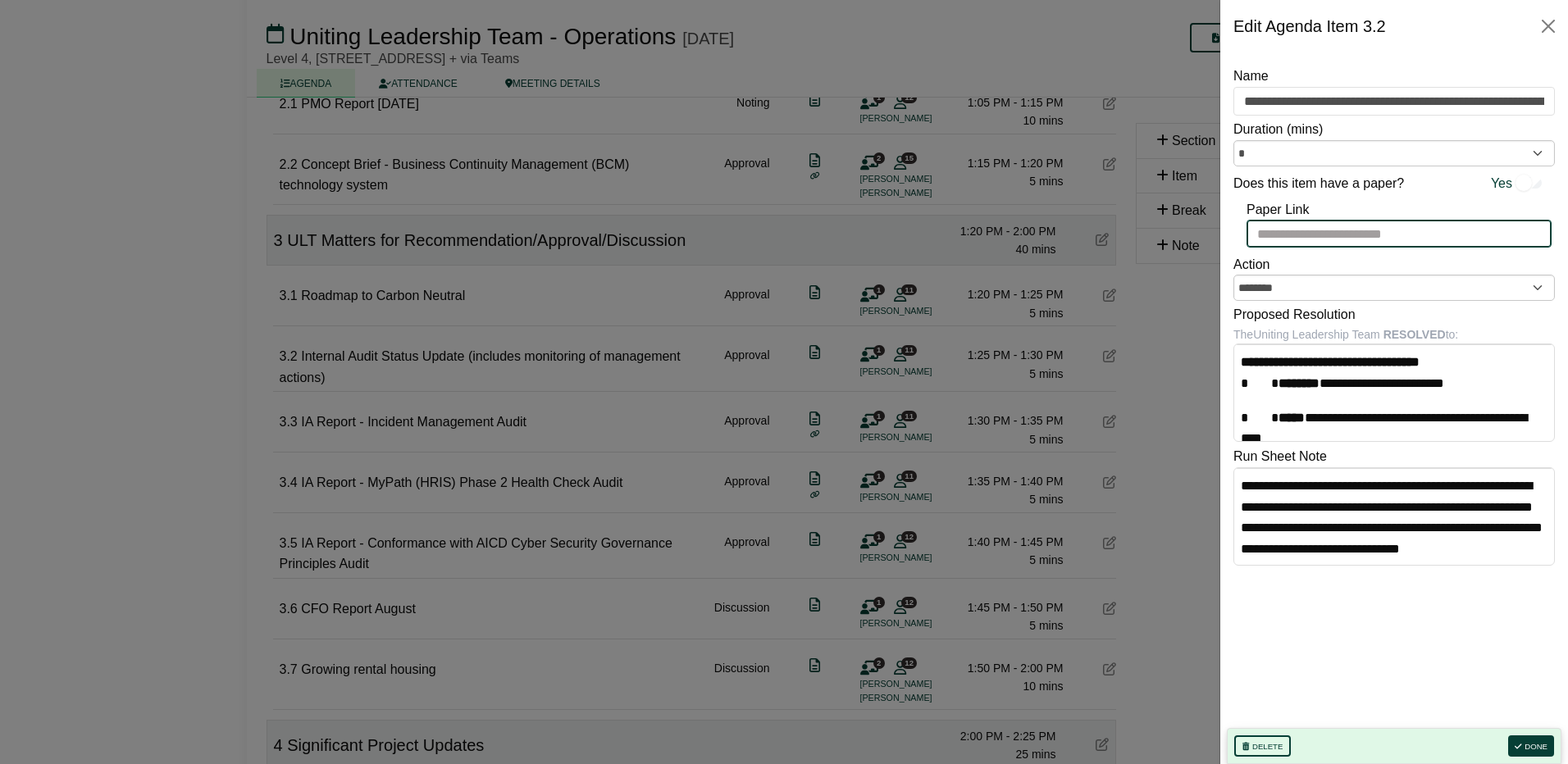
scroll to position [0, 0]
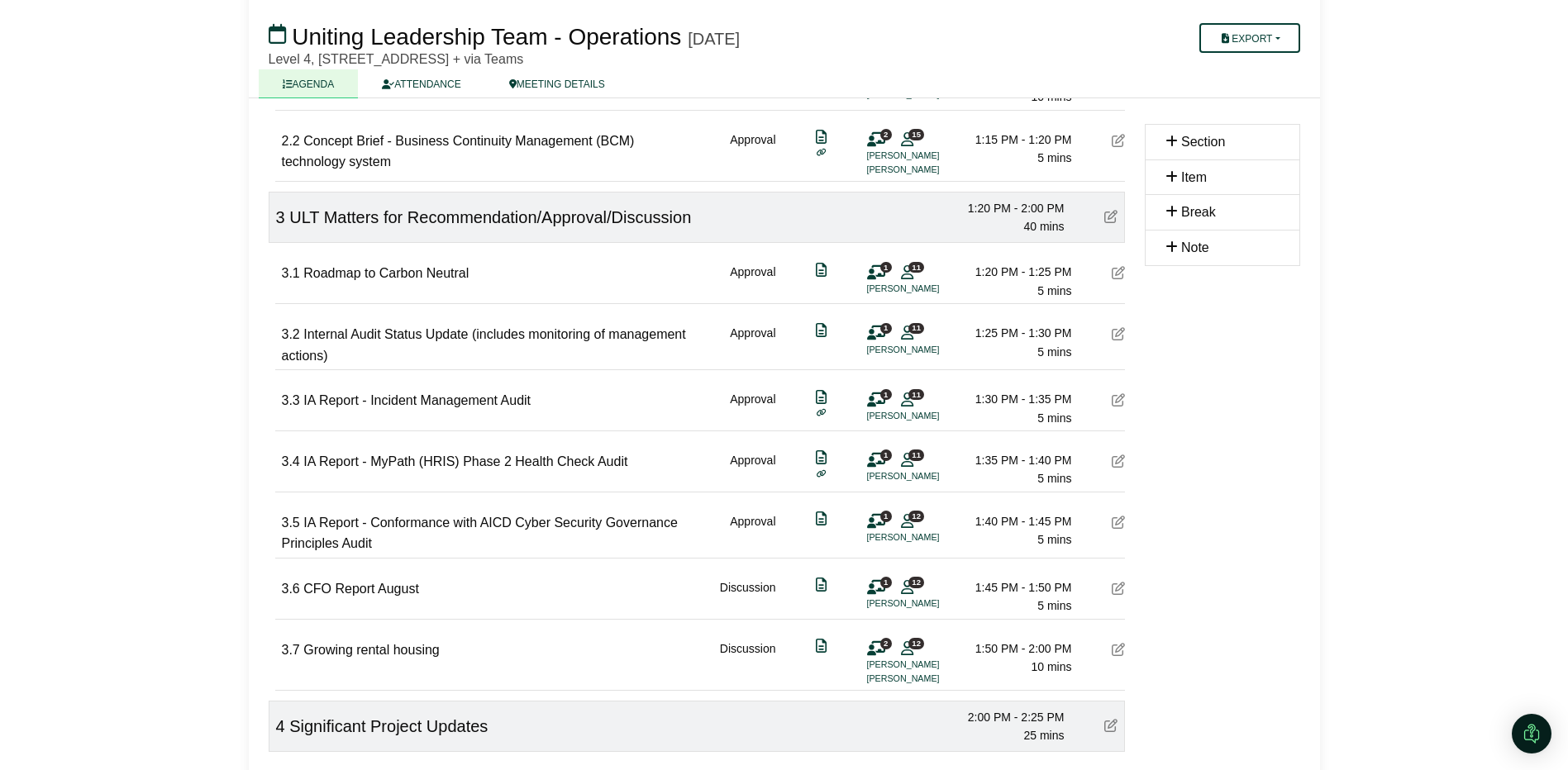
scroll to position [578, 0]
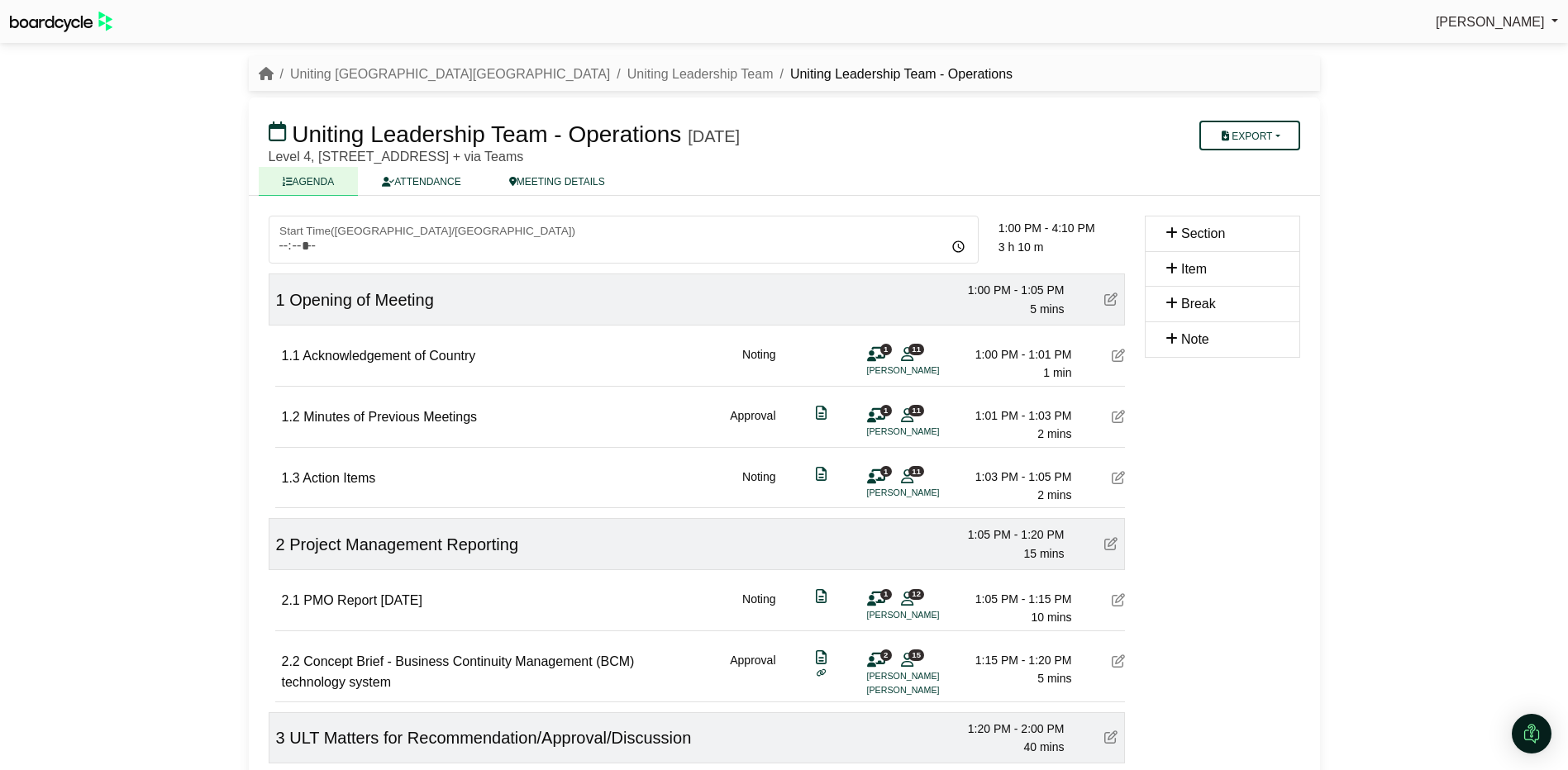
scroll to position [578, 0]
